Goal: Task Accomplishment & Management: Complete application form

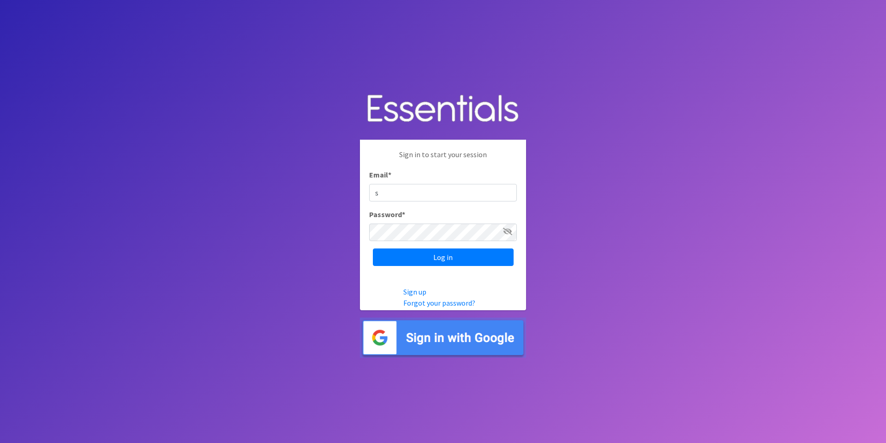
type input "[EMAIL_ADDRESS][DOMAIN_NAME]"
click at [373, 249] on input "Log in" at bounding box center [443, 258] width 141 height 18
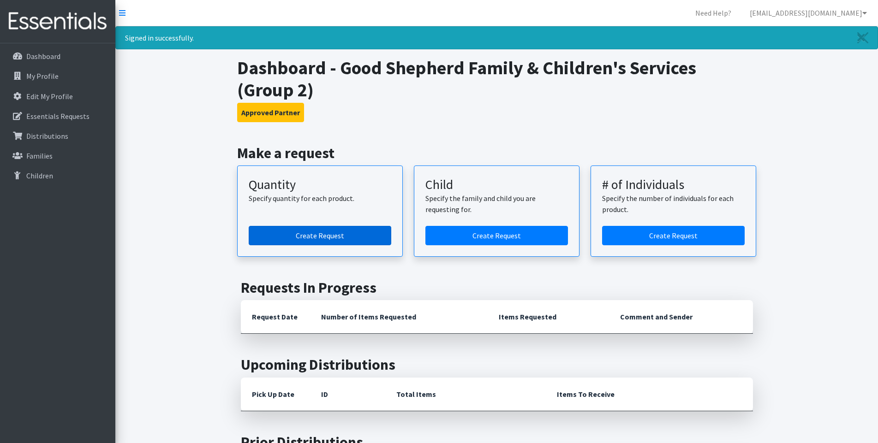
click at [337, 234] on link "Create Request" at bounding box center [320, 235] width 143 height 19
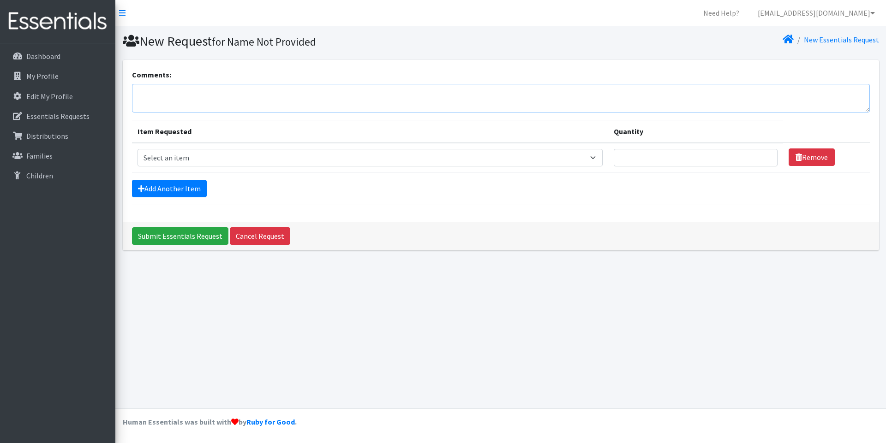
click at [232, 86] on textarea "Comments:" at bounding box center [501, 98] width 738 height 29
type textarea "[GEOGRAPHIC_DATA]"
click at [185, 156] on select "Select an item Size 0/Newborn Size 1 Size 2 Size 3 Size 4 Size 5 Size 6 Size 7 …" at bounding box center [369, 158] width 465 height 18
select select "1095"
click at [137, 149] on select "Select an item Size 0/Newborn Size 1 Size 2 Size 3 Size 4 Size 5 Size 6 Size 7 …" at bounding box center [369, 158] width 465 height 18
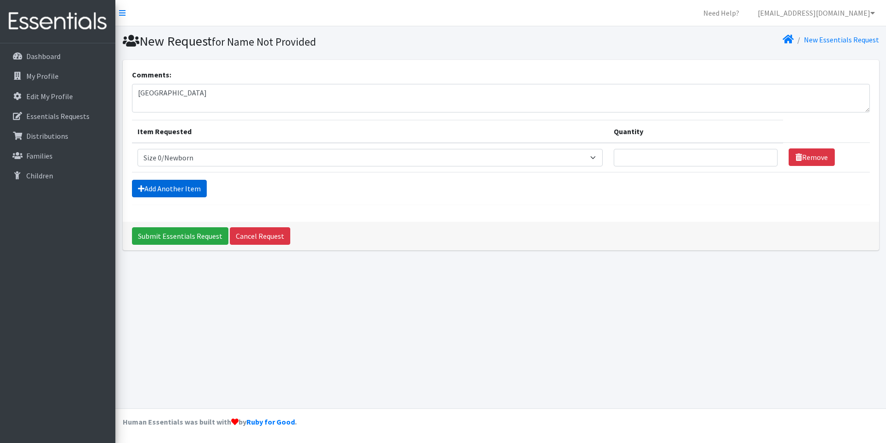
click at [184, 188] on link "Add Another Item" at bounding box center [169, 189] width 75 height 18
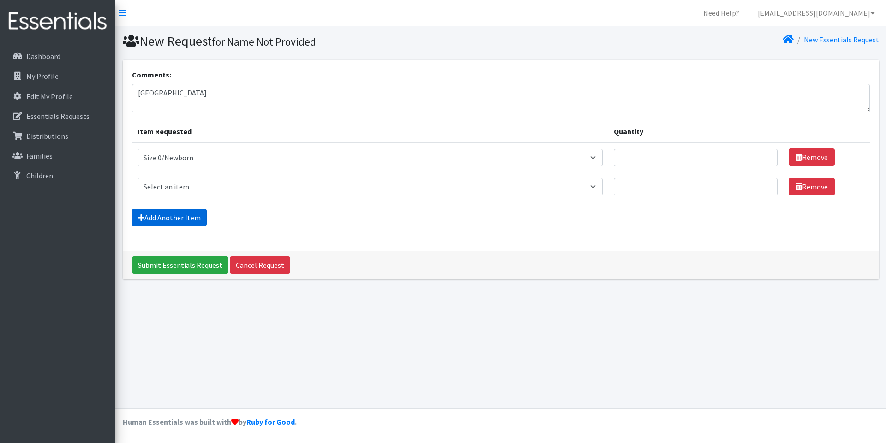
click at [169, 214] on link "Add Another Item" at bounding box center [169, 218] width 75 height 18
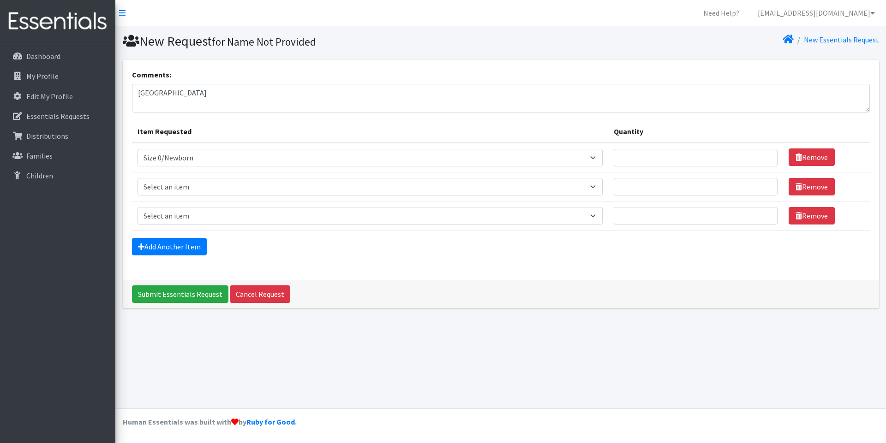
click at [165, 220] on select "Select an item Size 0/Newborn Size 1 Size 2 Size 3 Size 4 Size 5 Size 6 Size 7 …" at bounding box center [369, 216] width 465 height 18
click at [729, 342] on div "New Request for Name Not Provided New Essentials Request Comments: Farmington I…" at bounding box center [500, 217] width 770 height 382
click at [177, 241] on link "Add Another Item" at bounding box center [169, 247] width 75 height 18
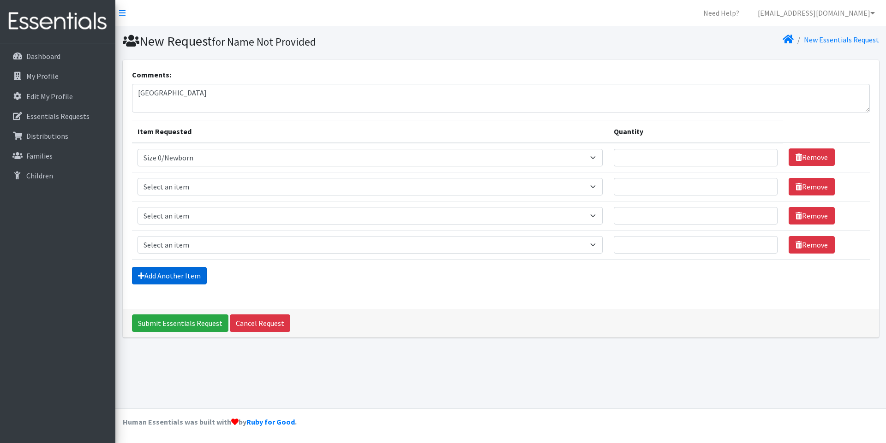
click at [171, 271] on link "Add Another Item" at bounding box center [169, 276] width 75 height 18
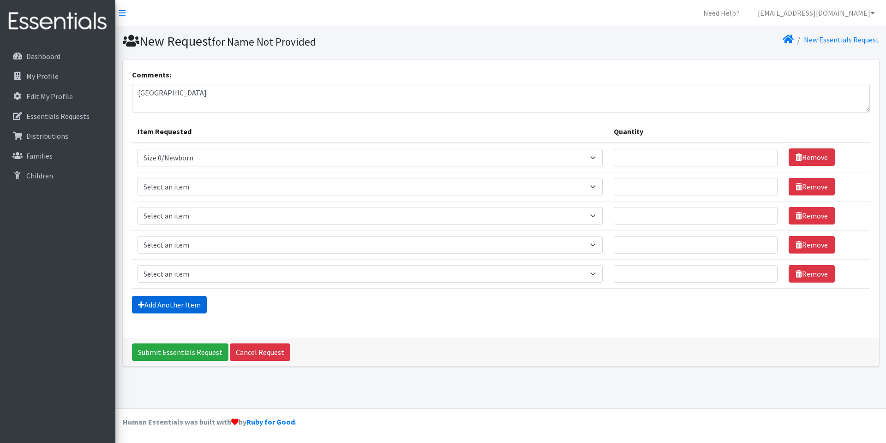
click at [167, 303] on link "Add Another Item" at bounding box center [169, 305] width 75 height 18
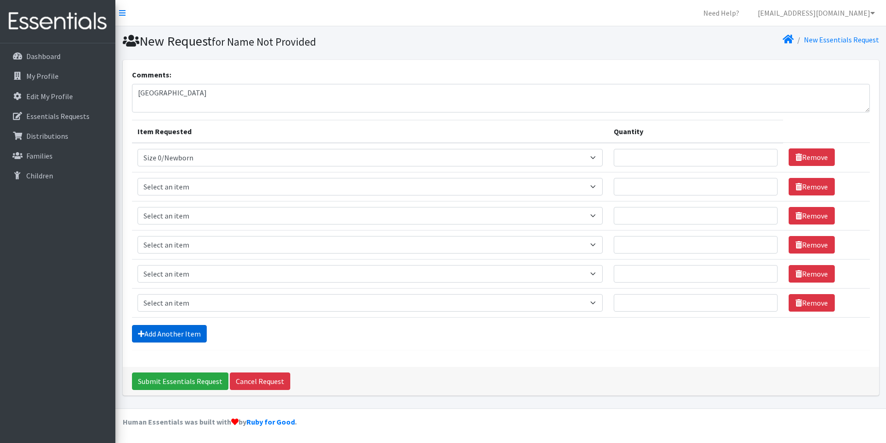
click at [172, 333] on link "Add Another Item" at bounding box center [169, 334] width 75 height 18
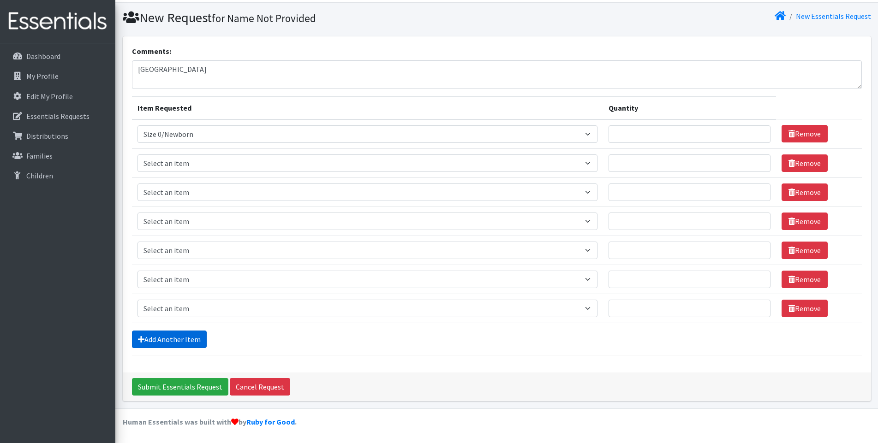
click at [175, 342] on link "Add Another Item" at bounding box center [169, 340] width 75 height 18
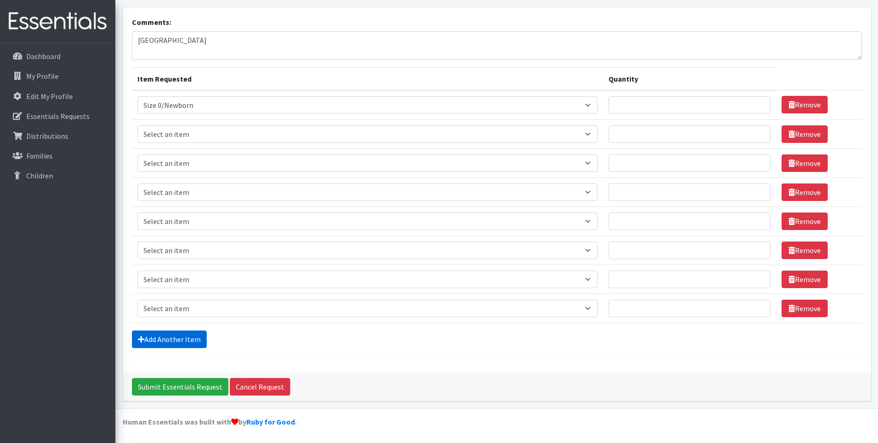
click at [181, 339] on link "Add Another Item" at bounding box center [169, 340] width 75 height 18
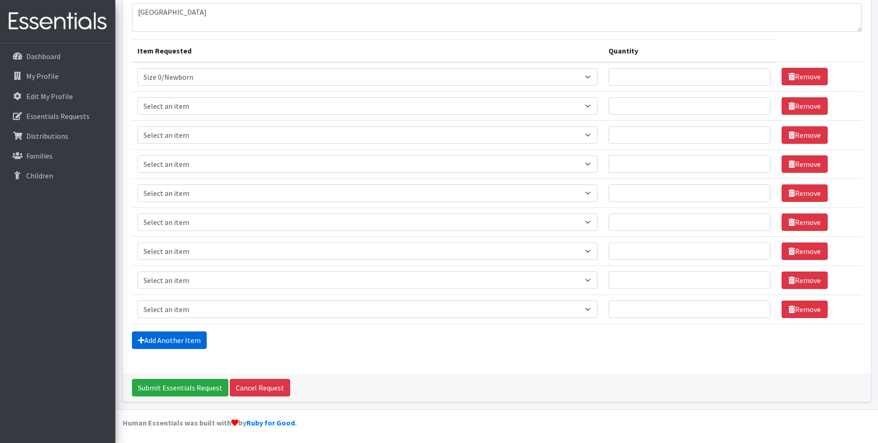
scroll to position [82, 0]
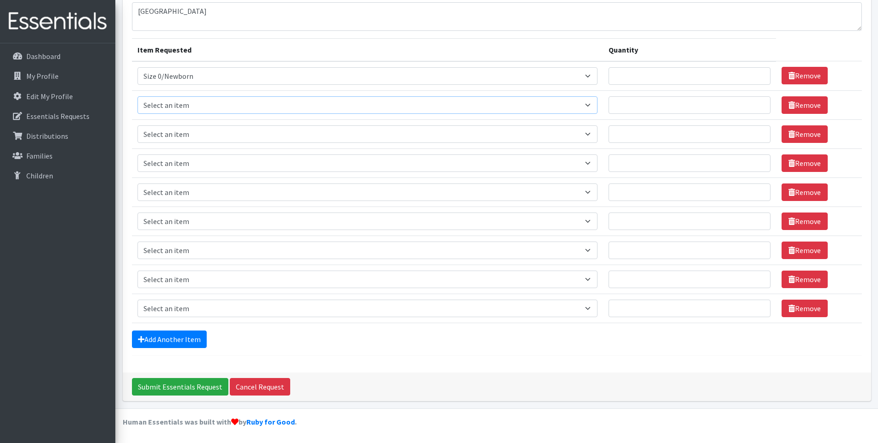
click at [184, 104] on select "Select an item Size 0/Newborn Size 1 Size 2 Size 3 Size 4 Size 5 Size 6 Size 7 …" at bounding box center [367, 105] width 460 height 18
select select "1090"
click at [137, 96] on select "Select an item Size 0/Newborn Size 1 Size 2 Size 3 Size 4 Size 5 Size 6 Size 7 …" at bounding box center [367, 105] width 460 height 18
click at [185, 137] on select "Select an item Size 0/Newborn Size 1 Size 2 Size 3 Size 4 Size 5 Size 6 Size 7 …" at bounding box center [367, 134] width 460 height 18
select select "1091"
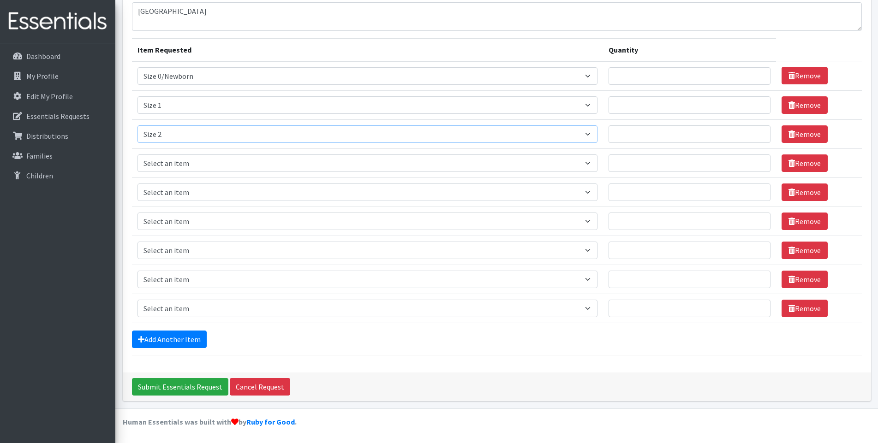
click at [137, 125] on select "Select an item Size 0/Newborn Size 1 Size 2 Size 3 Size 4 Size 5 Size 6 Size 7 …" at bounding box center [367, 134] width 460 height 18
click at [181, 168] on select "Select an item Size 0/Newborn Size 1 Size 2 Size 3 Size 4 Size 5 Size 6 Size 7 …" at bounding box center [367, 164] width 460 height 18
select select "1094"
click at [137, 155] on select "Select an item Size 0/Newborn Size 1 Size 2 Size 3 Size 4 Size 5 Size 6 Size 7 …" at bounding box center [367, 164] width 460 height 18
click at [187, 190] on select "Select an item Size 0/Newborn Size 1 Size 2 Size 3 Size 4 Size 5 Size 6 Size 7 …" at bounding box center [367, 193] width 460 height 18
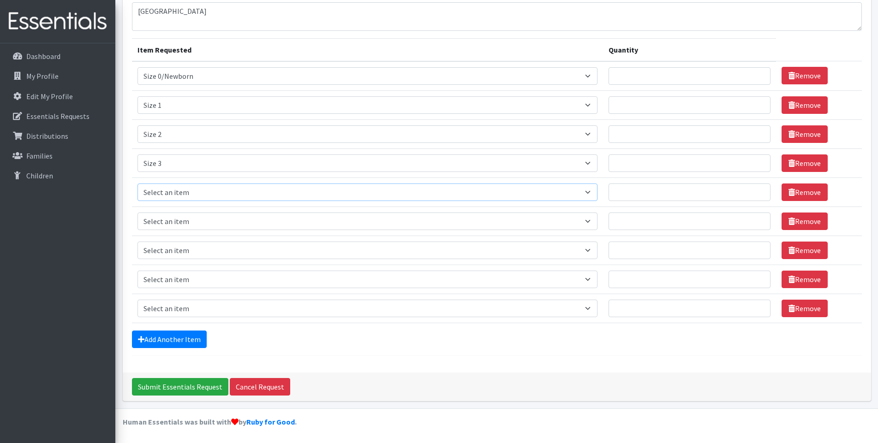
select select "1097"
click at [137, 184] on select "Select an item Size 0/Newborn Size 1 Size 2 Size 3 Size 4 Size 5 Size 6 Size 7 …" at bounding box center [367, 193] width 460 height 18
drag, startPoint x: 186, startPoint y: 218, endPoint x: 184, endPoint y: 230, distance: 11.7
click at [186, 218] on select "Select an item Size 0/Newborn Size 1 Size 2 Size 3 Size 4 Size 5 Size 6 Size 7 …" at bounding box center [367, 222] width 460 height 18
select select "1098"
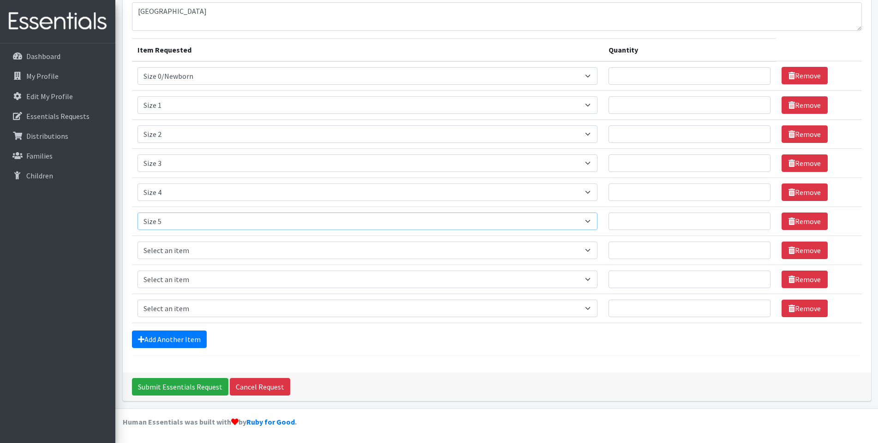
click at [137, 213] on select "Select an item Size 0/Newborn Size 1 Size 2 Size 3 Size 4 Size 5 Size 6 Size 7 …" at bounding box center [367, 222] width 460 height 18
drag, startPoint x: 188, startPoint y: 251, endPoint x: 188, endPoint y: 257, distance: 6.5
click at [188, 251] on select "Select an item Size 0/Newborn Size 1 Size 2 Size 3 Size 4 Size 5 Size 6 Size 7 …" at bounding box center [367, 251] width 460 height 18
select select "1100"
click at [137, 242] on select "Select an item Size 0/Newborn Size 1 Size 2 Size 3 Size 4 Size 5 Size 6 Size 7 …" at bounding box center [367, 251] width 460 height 18
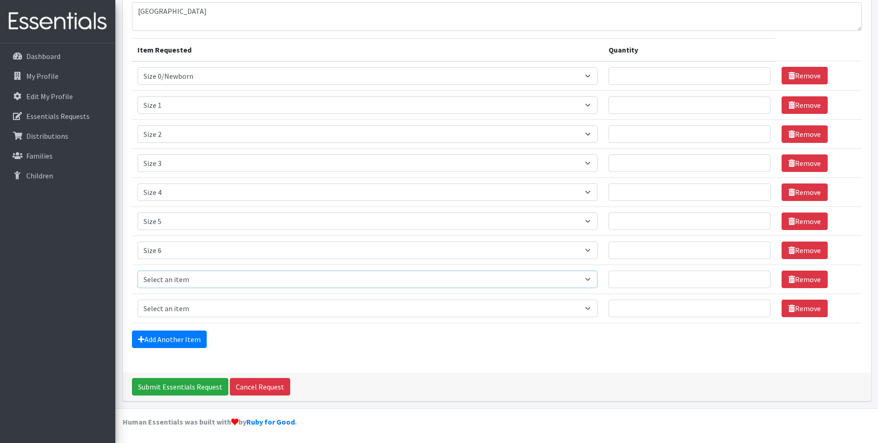
click at [186, 283] on select "Select an item Size 0/Newborn Size 1 Size 2 Size 3 Size 4 Size 5 Size 6 Size 7 …" at bounding box center [367, 280] width 460 height 18
select select "1105"
click at [137, 271] on select "Select an item Size 0/Newborn Size 1 Size 2 Size 3 Size 4 Size 5 Size 6 Size 7 …" at bounding box center [367, 280] width 460 height 18
click at [186, 313] on select "Select an item Size 0/Newborn Size 1 Size 2 Size 3 Size 4 Size 5 Size 6 Size 7 …" at bounding box center [367, 309] width 460 height 18
select select "1107"
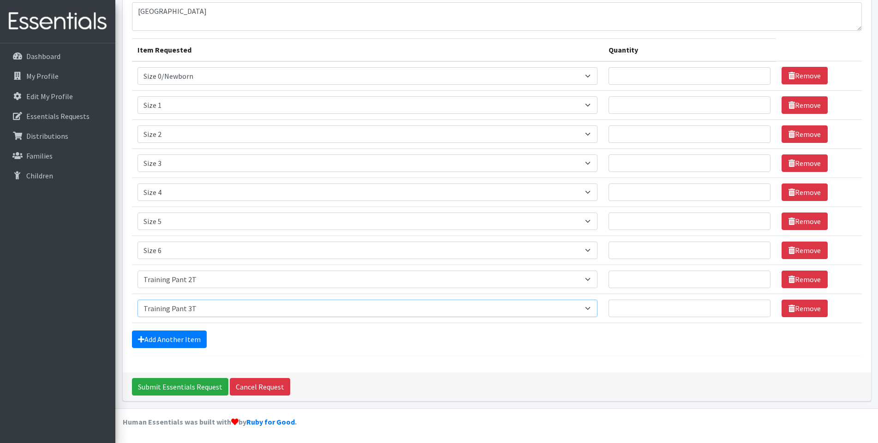
click at [137, 300] on select "Select an item Size 0/Newborn Size 1 Size 2 Size 3 Size 4 Size 5 Size 6 Size 7 …" at bounding box center [367, 309] width 460 height 18
click at [179, 340] on link "Add Another Item" at bounding box center [169, 340] width 75 height 18
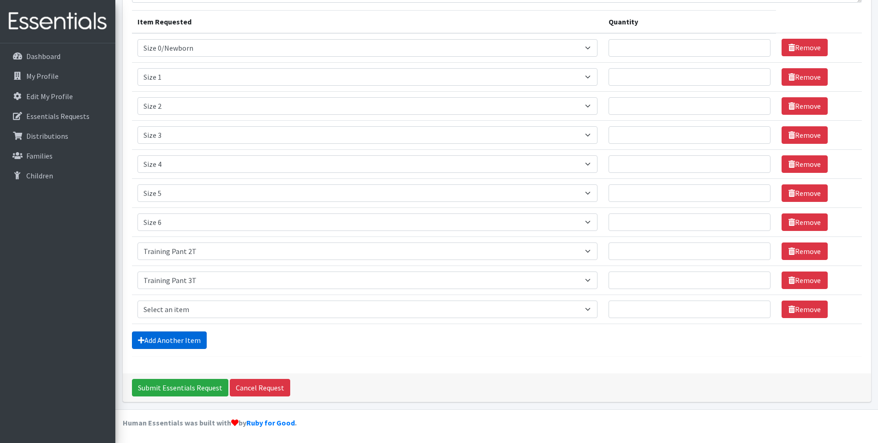
scroll to position [111, 0]
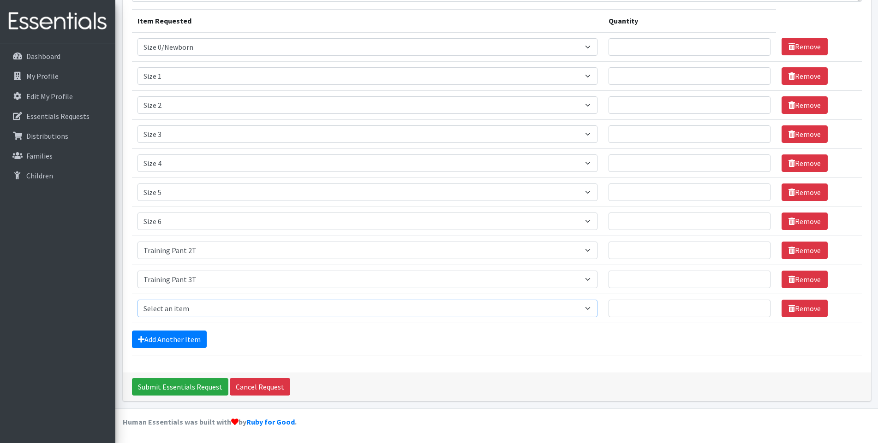
click at [198, 308] on select "Select an item Size 0/Newborn Size 1 Size 2 Size 3 Size 4 Size 5 Size 6 Size 7 …" at bounding box center [367, 309] width 460 height 18
select select "1093"
click at [137, 300] on select "Select an item Size 0/Newborn Size 1 Size 2 Size 3 Size 4 Size 5 Size 6 Size 7 …" at bounding box center [367, 309] width 460 height 18
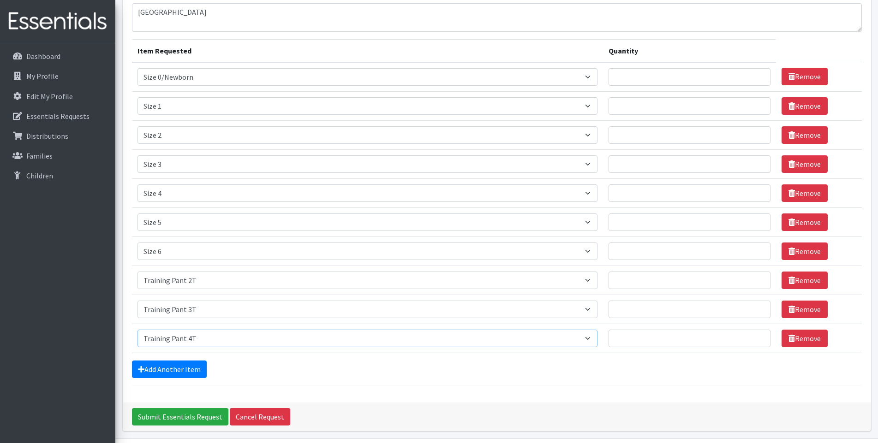
scroll to position [65, 0]
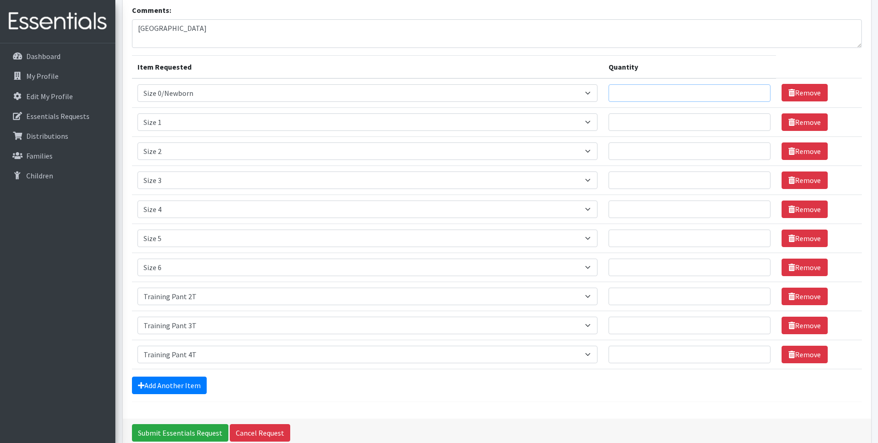
click at [681, 91] on input "Quantity" at bounding box center [689, 93] width 162 height 18
type input "150"
type input "450"
type input "350"
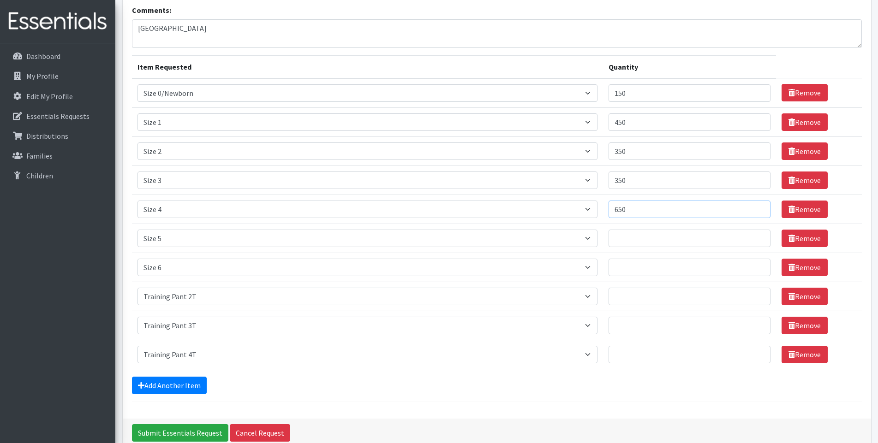
type input "650"
type input "150"
type input "300"
click at [654, 301] on input "Quantity" at bounding box center [689, 297] width 162 height 18
type input "180"
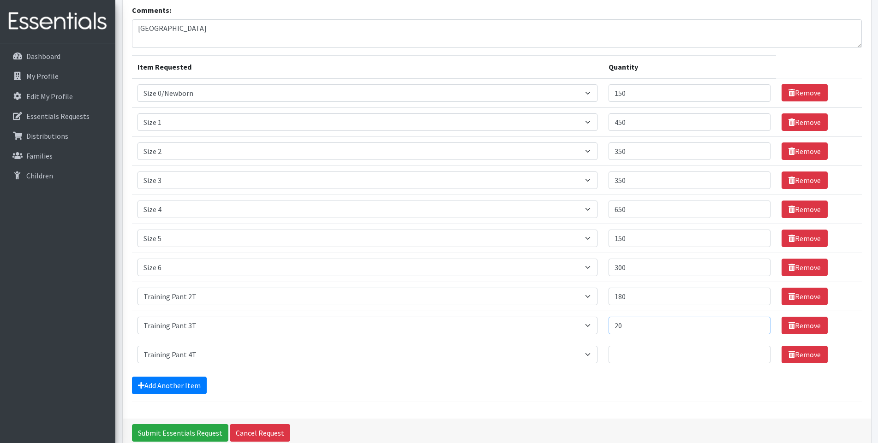
type input "20"
type input "80"
click at [352, 396] on form "Comments: Farmington Item Requested Quantity Item Requested Select an item Size…" at bounding box center [497, 204] width 730 height 398
click at [173, 432] on input "Submit Essentials Request" at bounding box center [180, 433] width 96 height 18
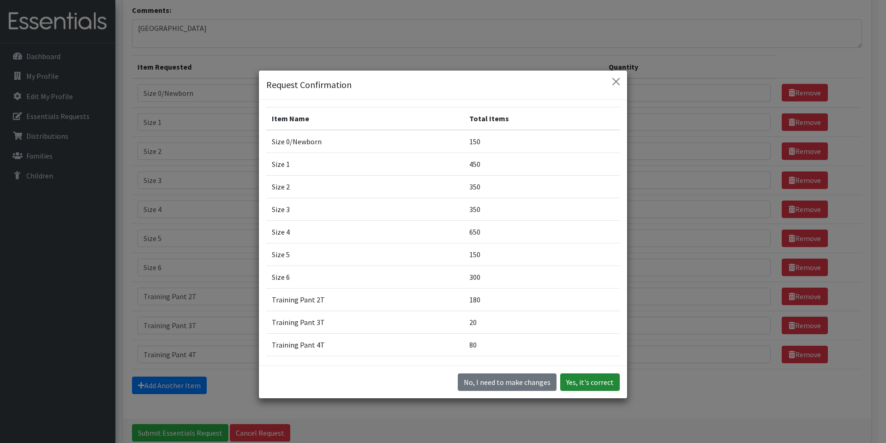
click at [591, 382] on button "Yes, it's correct" at bounding box center [589, 383] width 59 height 18
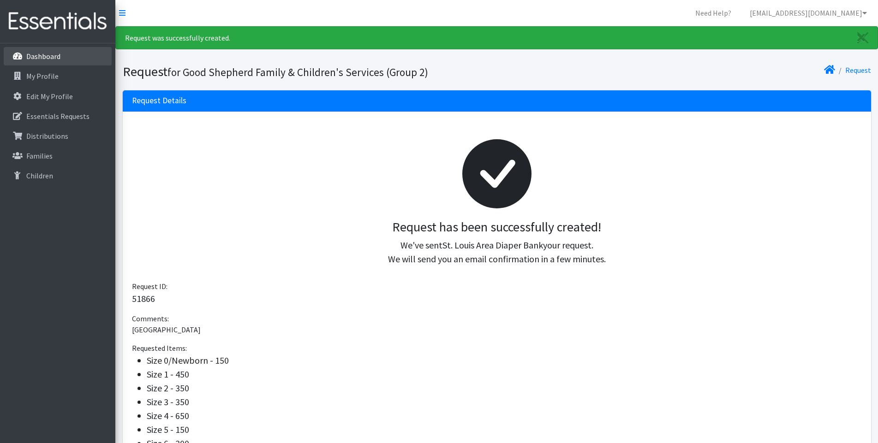
click at [53, 56] on p "Dashboard" at bounding box center [43, 56] width 34 height 9
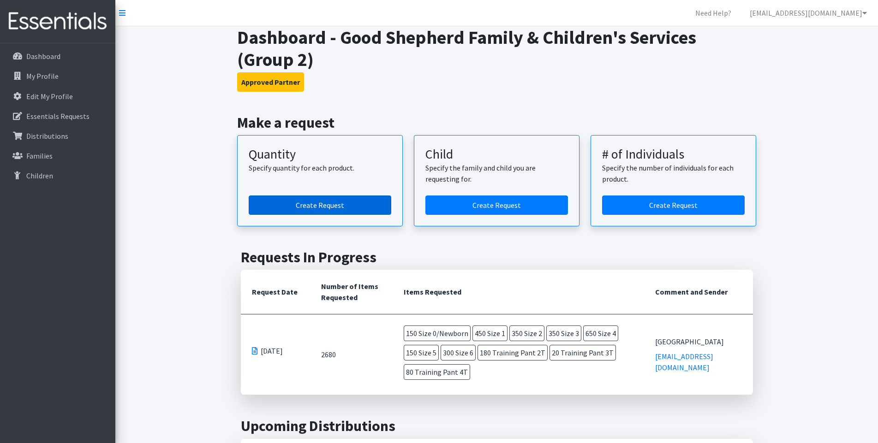
click at [325, 205] on link "Create Request" at bounding box center [320, 205] width 143 height 19
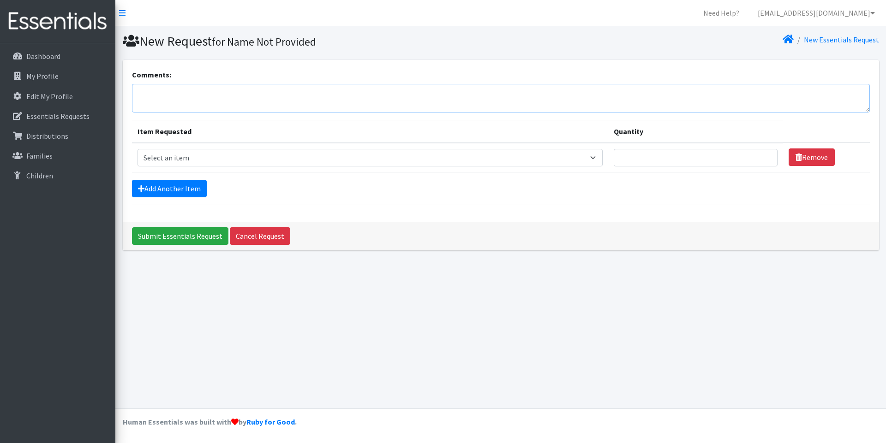
click at [179, 97] on textarea "Comments:" at bounding box center [501, 98] width 738 height 29
type textarea "[GEOGRAPHIC_DATA][PERSON_NAME]"
click at [159, 194] on link "Add Another Item" at bounding box center [169, 189] width 75 height 18
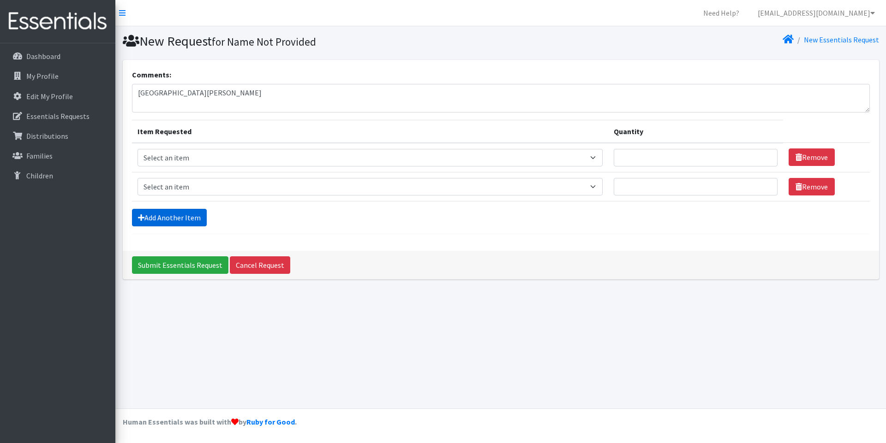
click at [171, 220] on link "Add Another Item" at bounding box center [169, 218] width 75 height 18
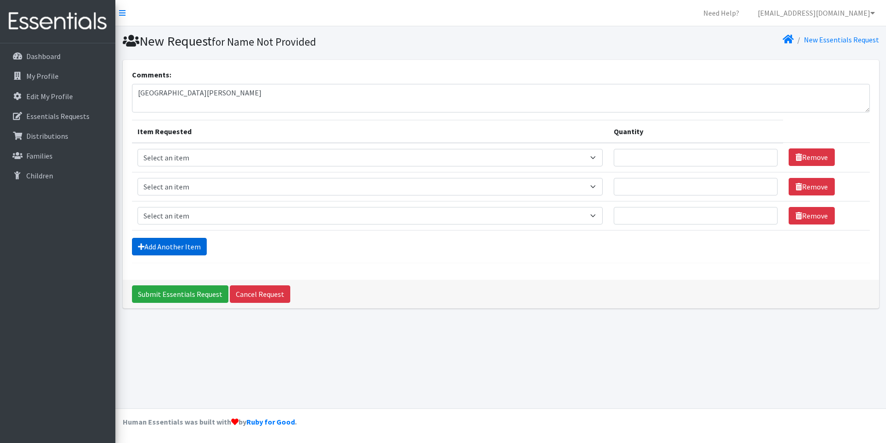
click at [169, 252] on link "Add Another Item" at bounding box center [169, 247] width 75 height 18
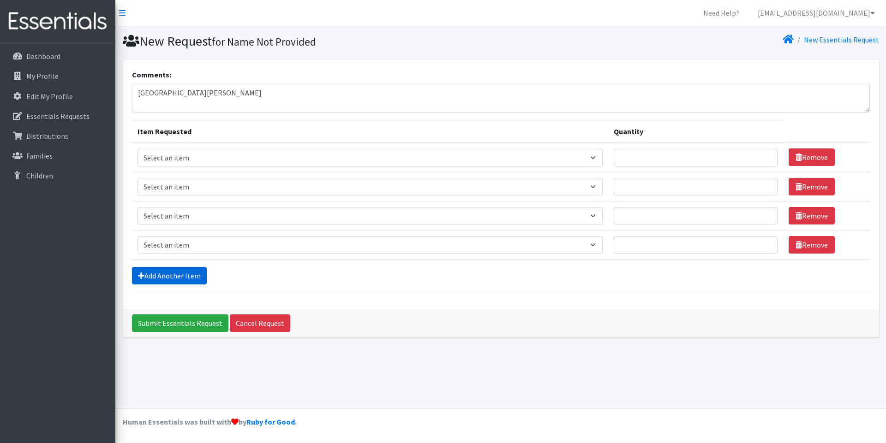
click at [168, 271] on link "Add Another Item" at bounding box center [169, 276] width 75 height 18
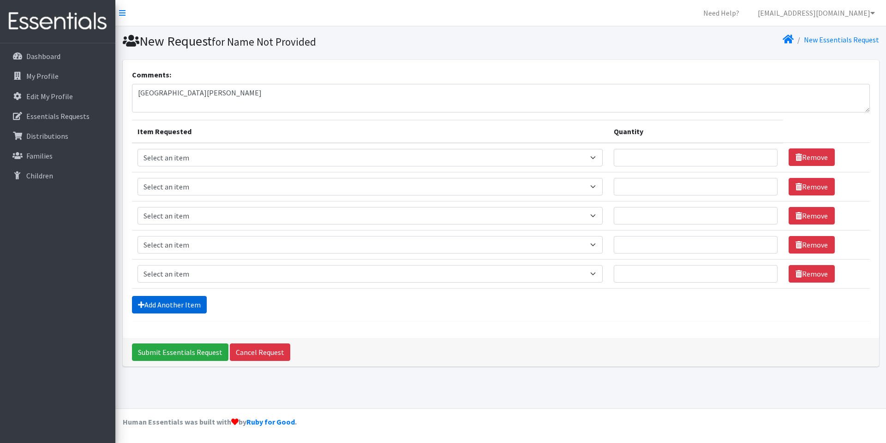
click at [166, 301] on link "Add Another Item" at bounding box center [169, 305] width 75 height 18
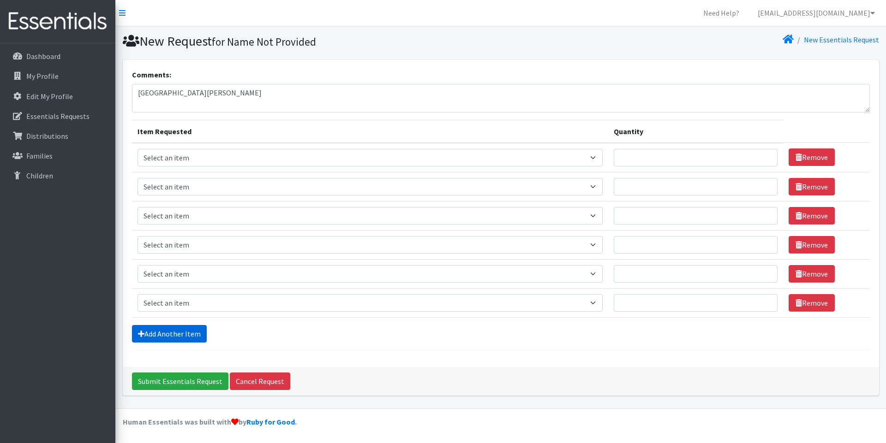
click at [166, 327] on link "Add Another Item" at bounding box center [169, 334] width 75 height 18
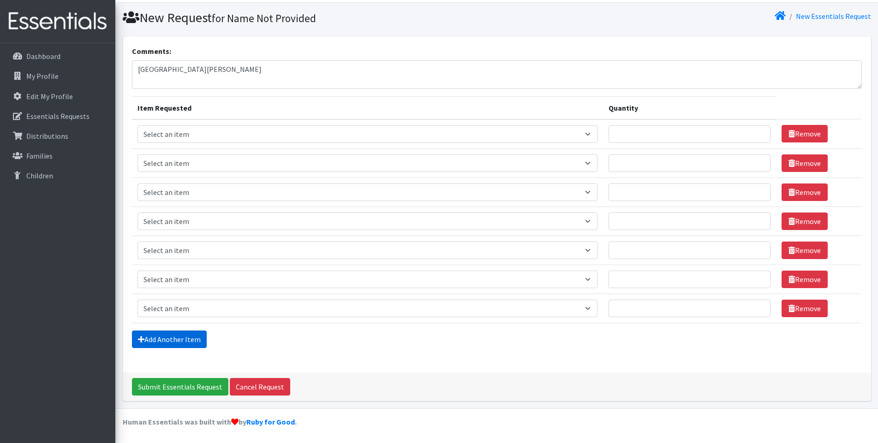
drag, startPoint x: 159, startPoint y: 338, endPoint x: 157, endPoint y: 371, distance: 32.8
click at [158, 338] on link "Add Another Item" at bounding box center [169, 340] width 75 height 18
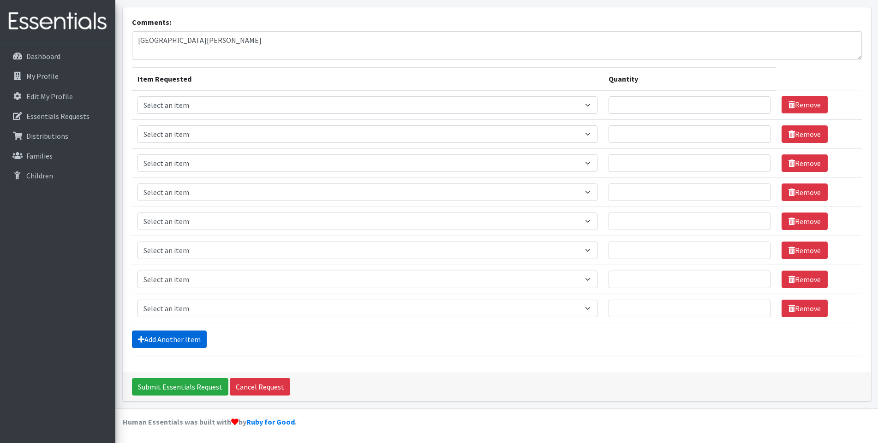
click at [154, 344] on link "Add Another Item" at bounding box center [169, 340] width 75 height 18
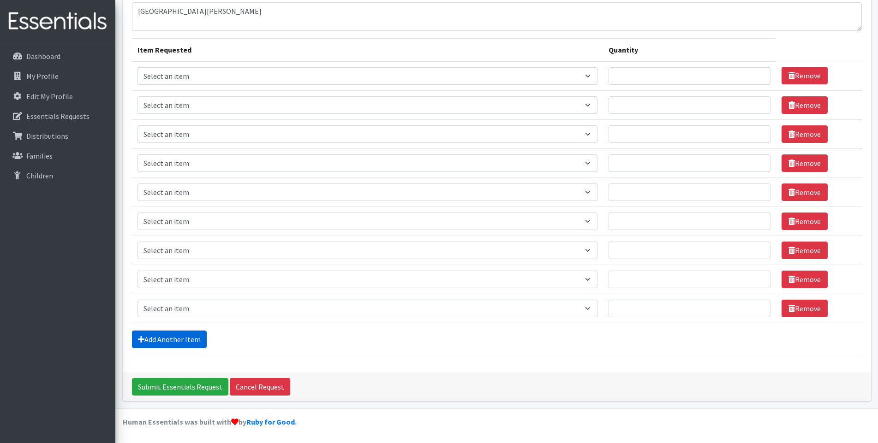
click at [161, 338] on link "Add Another Item" at bounding box center [169, 340] width 75 height 18
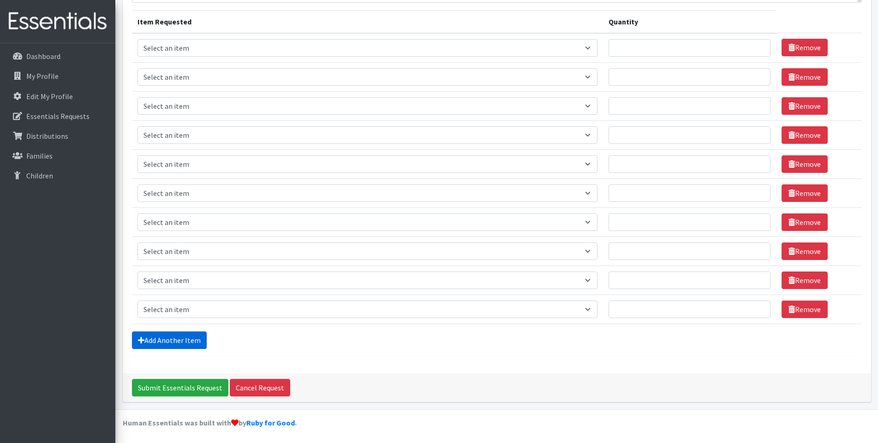
scroll to position [111, 0]
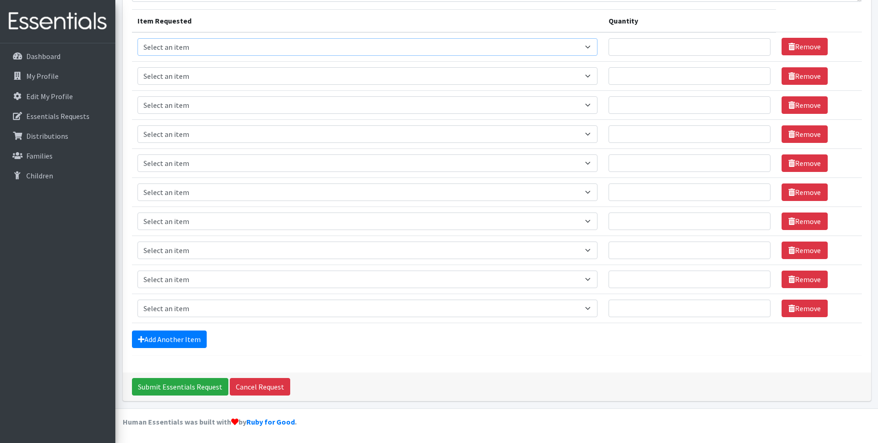
click at [190, 48] on select "Select an item Size 0/Newborn Size 1 Size 2 Size 3 Size 4 Size 5 Size 6 Size 7 …" at bounding box center [367, 47] width 460 height 18
select select "1095"
click at [137, 38] on select "Select an item Size 0/Newborn Size 1 Size 2 Size 3 Size 4 Size 5 Size 6 Size 7 …" at bounding box center [367, 47] width 460 height 18
drag, startPoint x: 192, startPoint y: 77, endPoint x: 193, endPoint y: 84, distance: 7.9
click at [192, 77] on select "Select an item Size 0/Newborn Size 1 Size 2 Size 3 Size 4 Size 5 Size 6 Size 7 …" at bounding box center [367, 76] width 460 height 18
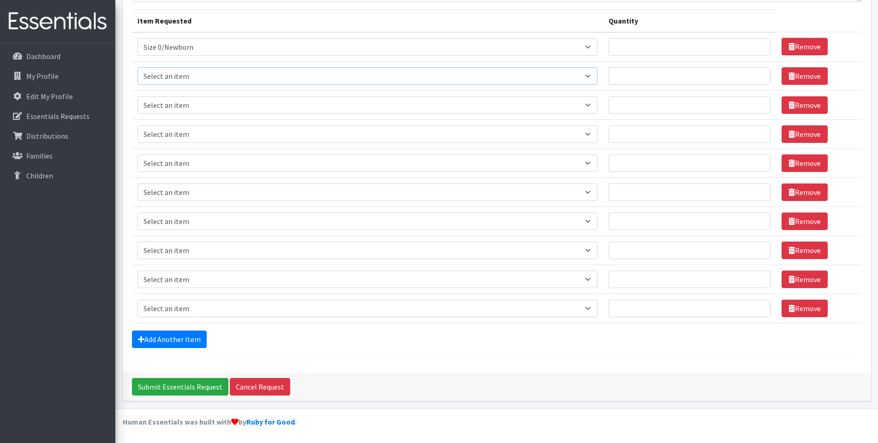
select select "1090"
click at [137, 67] on select "Select an item Size 0/Newborn Size 1 Size 2 Size 3 Size 4 Size 5 Size 6 Size 7 …" at bounding box center [367, 76] width 460 height 18
drag, startPoint x: 196, startPoint y: 104, endPoint x: 194, endPoint y: 111, distance: 7.6
click at [196, 104] on select "Select an item Size 0/Newborn Size 1 Size 2 Size 3 Size 4 Size 5 Size 6 Size 7 …" at bounding box center [367, 105] width 460 height 18
select select "1091"
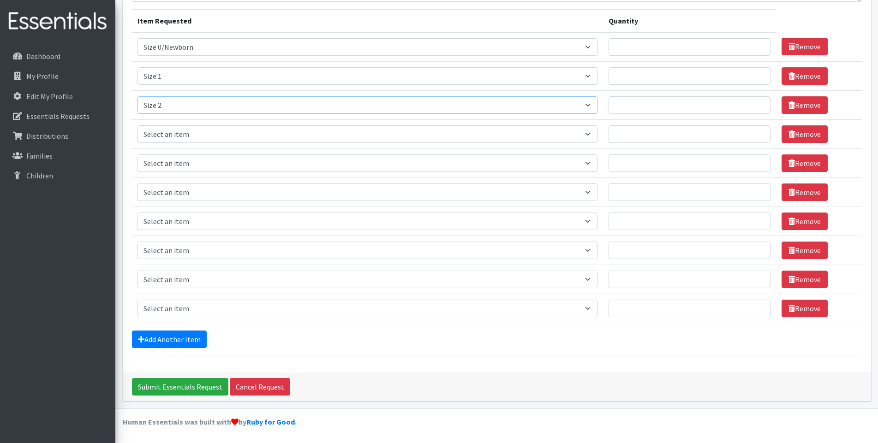
click at [137, 96] on select "Select an item Size 0/Newborn Size 1 Size 2 Size 3 Size 4 Size 5 Size 6 Size 7 …" at bounding box center [367, 105] width 460 height 18
drag, startPoint x: 202, startPoint y: 137, endPoint x: 200, endPoint y: 143, distance: 6.3
click at [202, 137] on select "Select an item Size 0/Newborn Size 1 Size 2 Size 3 Size 4 Size 5 Size 6 Size 7 …" at bounding box center [367, 134] width 460 height 18
select select "1094"
click at [137, 125] on select "Select an item Size 0/Newborn Size 1 Size 2 Size 3 Size 4 Size 5 Size 6 Size 7 …" at bounding box center [367, 134] width 460 height 18
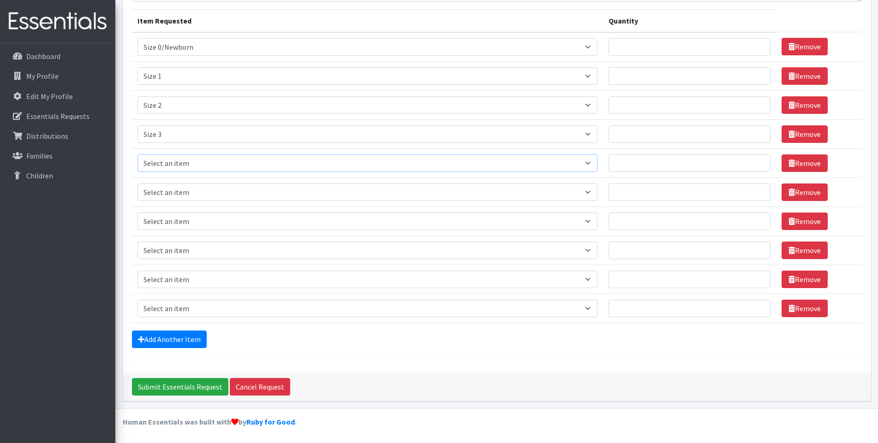
click at [202, 165] on select "Select an item Size 0/Newborn Size 1 Size 2 Size 3 Size 4 Size 5 Size 6 Size 7 …" at bounding box center [367, 164] width 460 height 18
select select "1097"
click at [137, 155] on select "Select an item Size 0/Newborn Size 1 Size 2 Size 3 Size 4 Size 5 Size 6 Size 7 …" at bounding box center [367, 164] width 460 height 18
click at [199, 197] on select "Select an item Size 0/Newborn Size 1 Size 2 Size 3 Size 4 Size 5 Size 6 Size 7 …" at bounding box center [367, 193] width 460 height 18
select select "1098"
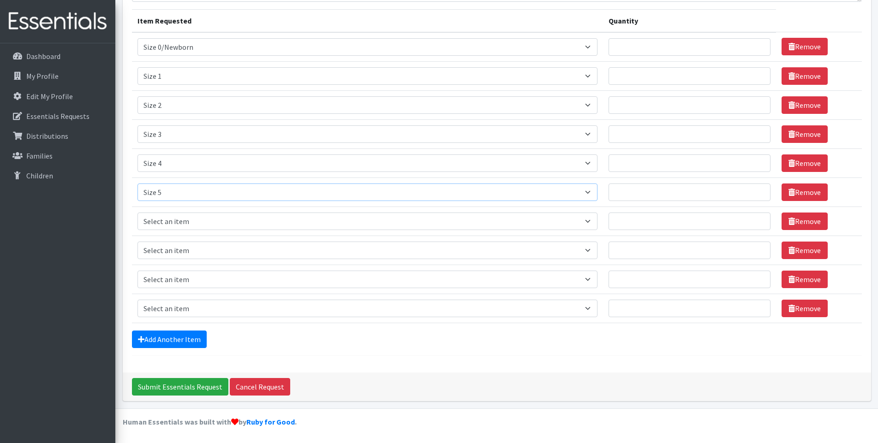
click at [137, 184] on select "Select an item Size 0/Newborn Size 1 Size 2 Size 3 Size 4 Size 5 Size 6 Size 7 …" at bounding box center [367, 193] width 460 height 18
drag, startPoint x: 196, startPoint y: 219, endPoint x: 196, endPoint y: 229, distance: 10.1
click at [196, 220] on select "Select an item Size 0/Newborn Size 1 Size 2 Size 3 Size 4 Size 5 Size 6 Size 7 …" at bounding box center [367, 222] width 460 height 18
select select "1100"
click at [137, 213] on select "Select an item Size 0/Newborn Size 1 Size 2 Size 3 Size 4 Size 5 Size 6 Size 7 …" at bounding box center [367, 222] width 460 height 18
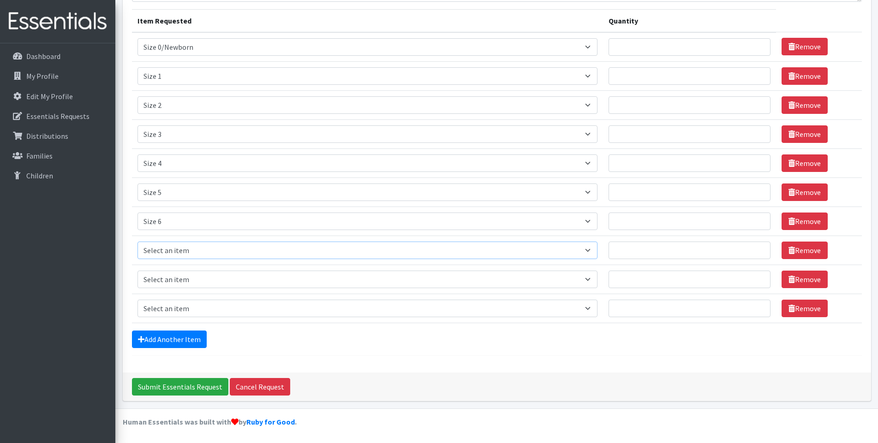
click at [234, 255] on select "Select an item Size 0/Newborn Size 1 Size 2 Size 3 Size 4 Size 5 Size 6 Size 7 …" at bounding box center [367, 251] width 460 height 18
select select "6073"
click at [137, 242] on select "Select an item Size 0/Newborn Size 1 Size 2 Size 3 Size 4 Size 5 Size 6 Size 7 …" at bounding box center [367, 251] width 460 height 18
click at [201, 286] on select "Select an item Size 0/Newborn Size 1 Size 2 Size 3 Size 4 Size 5 Size 6 Size 7 …" at bounding box center [367, 280] width 460 height 18
select select "1105"
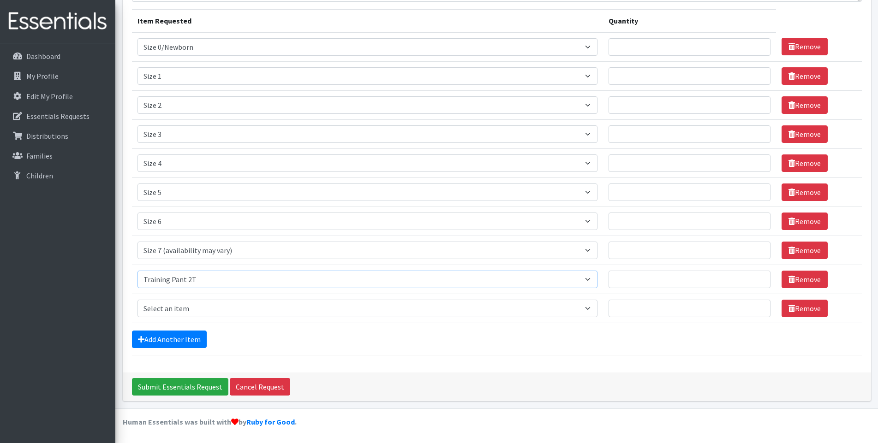
click at [137, 271] on select "Select an item Size 0/Newborn Size 1 Size 2 Size 3 Size 4 Size 5 Size 6 Size 7 …" at bounding box center [367, 280] width 460 height 18
drag, startPoint x: 207, startPoint y: 308, endPoint x: 207, endPoint y: 324, distance: 16.6
click at [207, 308] on select "Select an item Size 0/Newborn Size 1 Size 2 Size 3 Size 4 Size 5 Size 6 Size 7 …" at bounding box center [367, 309] width 460 height 18
select select "1107"
click at [137, 300] on select "Select an item Size 0/Newborn Size 1 Size 2 Size 3 Size 4 Size 5 Size 6 Size 7 …" at bounding box center [367, 309] width 460 height 18
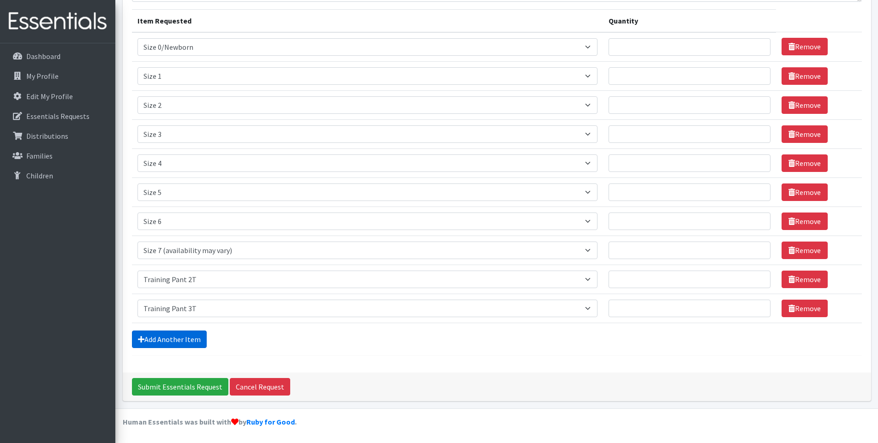
click at [180, 331] on link "Add Another Item" at bounding box center [169, 340] width 75 height 18
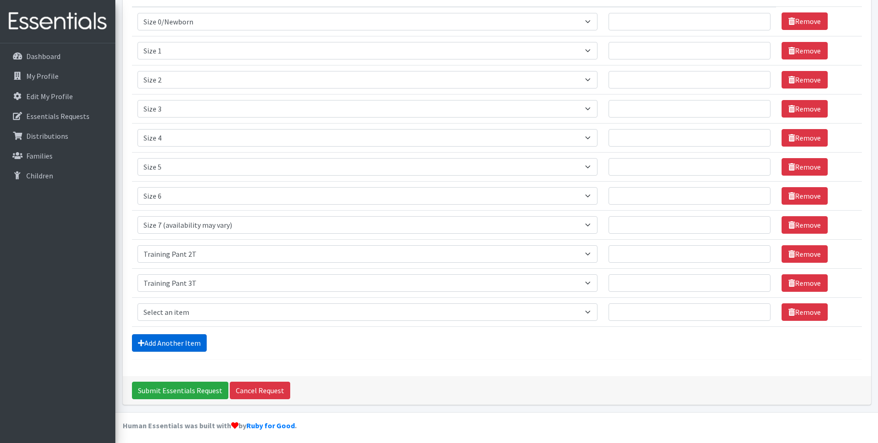
scroll to position [140, 0]
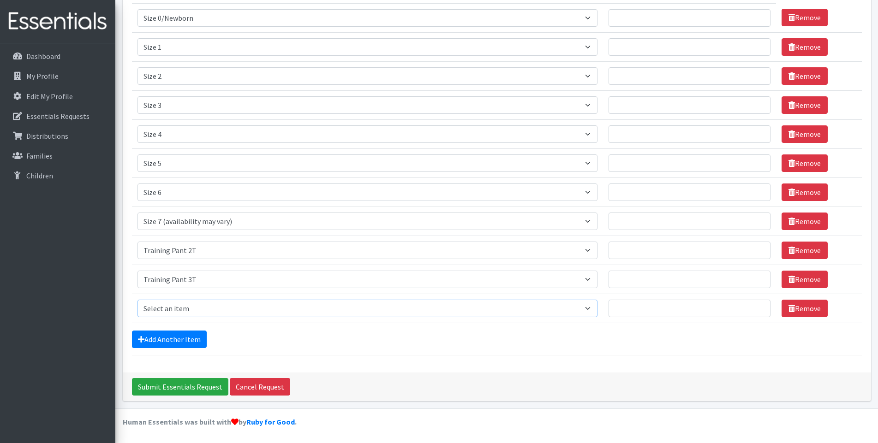
click at [209, 309] on select "Select an item Size 0/Newborn Size 1 Size 2 Size 3 Size 4 Size 5 Size 6 Size 7 …" at bounding box center [367, 309] width 460 height 18
select select "1093"
click at [137, 300] on select "Select an item Size 0/Newborn Size 1 Size 2 Size 3 Size 4 Size 5 Size 6 Size 7 …" at bounding box center [367, 309] width 460 height 18
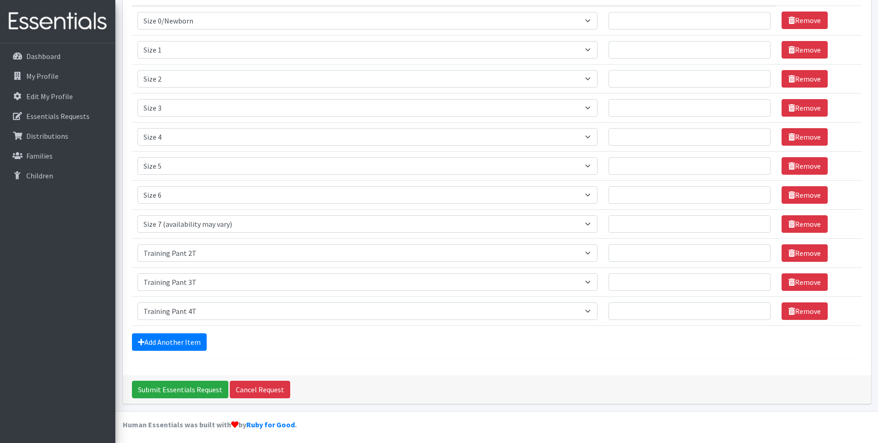
scroll to position [94, 0]
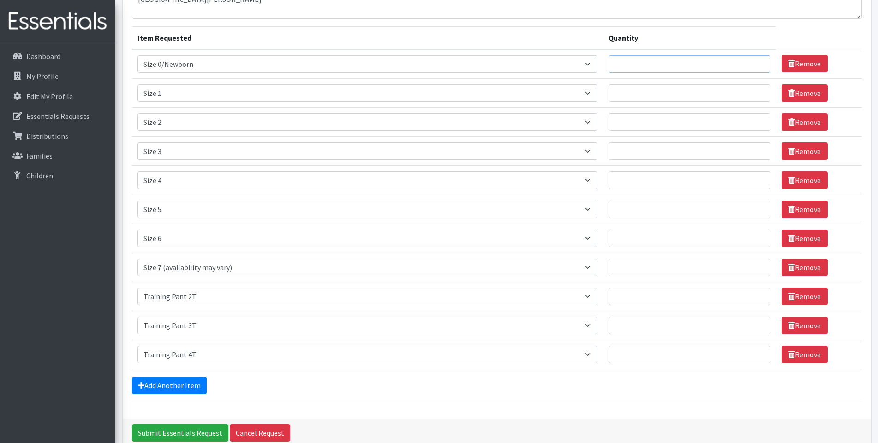
click at [627, 65] on input "Quantity" at bounding box center [689, 64] width 162 height 18
type input "725"
click at [627, 92] on input "Quantity" at bounding box center [689, 93] width 162 height 18
type input "625"
click at [637, 148] on input "Quantity" at bounding box center [689, 152] width 162 height 18
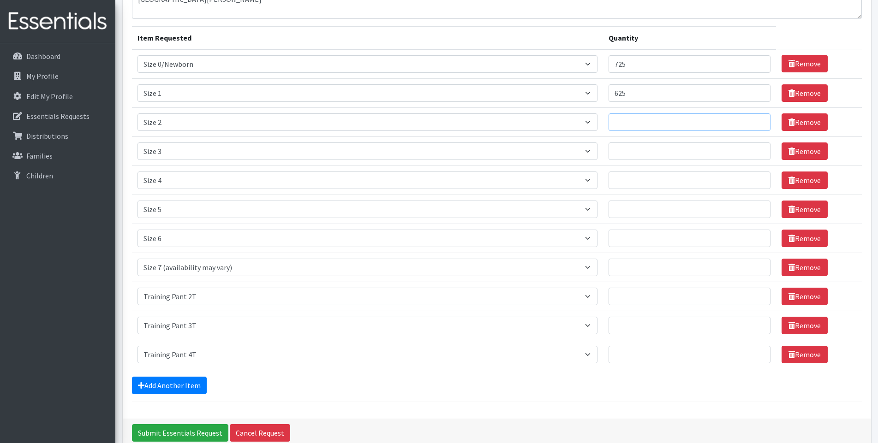
click at [648, 124] on input "Quantity" at bounding box center [689, 122] width 162 height 18
type input "500"
click at [654, 150] on input "Quantity" at bounding box center [689, 152] width 162 height 18
type input "525"
click at [639, 185] on input "Quantity" at bounding box center [689, 181] width 162 height 18
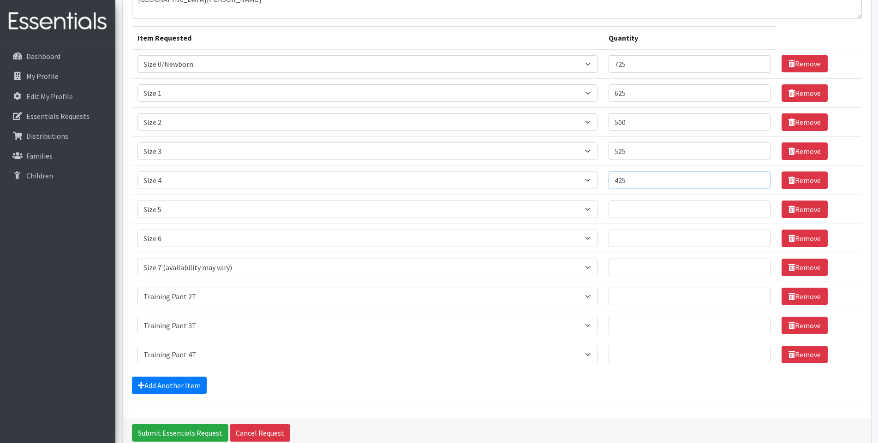
type input "425"
click at [660, 211] on input "Quantity" at bounding box center [689, 210] width 162 height 18
type input "1225"
click at [648, 240] on input "Quantity" at bounding box center [689, 239] width 162 height 18
type input "1150"
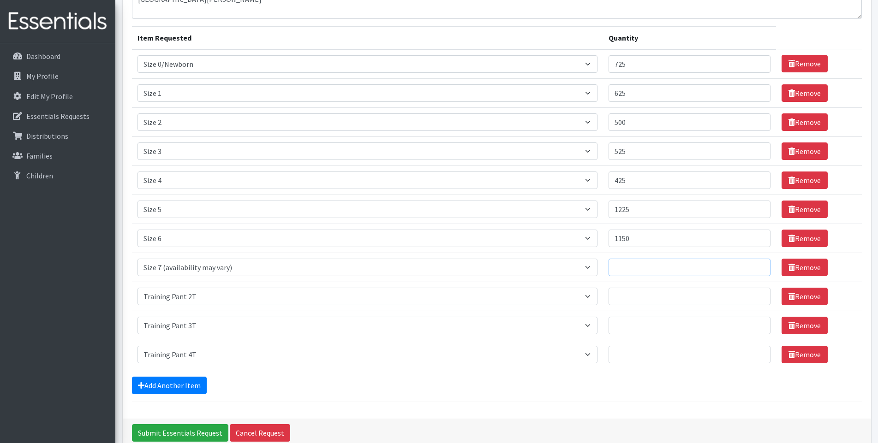
click at [636, 270] on input "Quantity" at bounding box center [689, 268] width 162 height 18
type input "200"
click at [625, 297] on input "Quantity" at bounding box center [689, 297] width 162 height 18
type input "180"
click at [648, 328] on input "Quantity" at bounding box center [689, 326] width 162 height 18
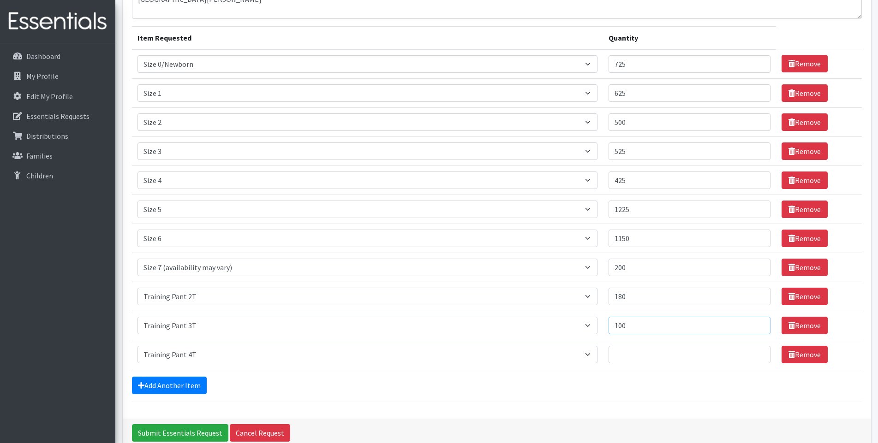
type input "100"
click at [653, 355] on input "Quantity" at bounding box center [689, 355] width 162 height 18
type input "200"
click at [522, 385] on div "Add Another Item" at bounding box center [497, 386] width 730 height 18
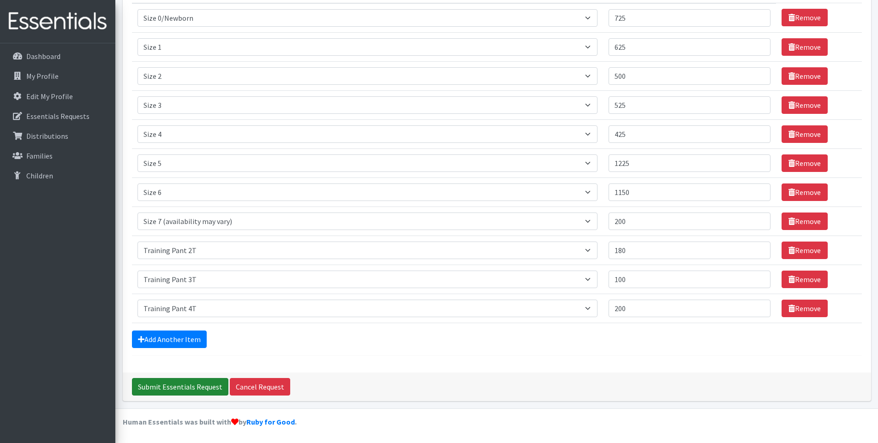
click at [159, 386] on input "Submit Essentials Request" at bounding box center [180, 387] width 96 height 18
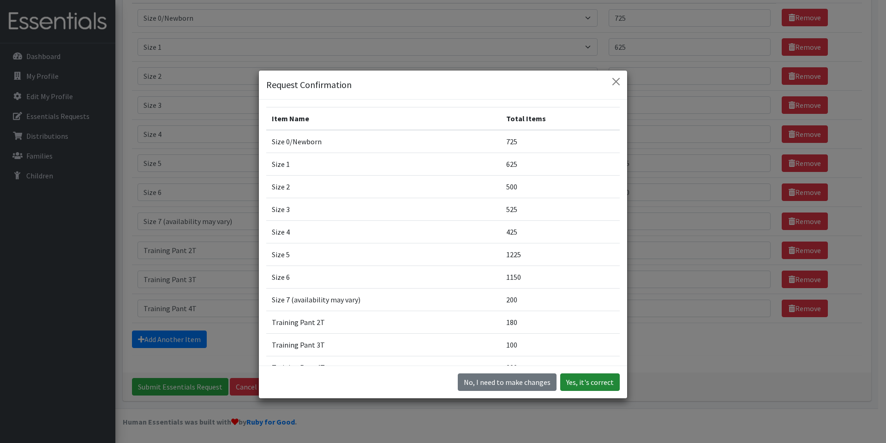
click at [582, 379] on button "Yes, it's correct" at bounding box center [589, 383] width 59 height 18
